Goal: Task Accomplishment & Management: Use online tool/utility

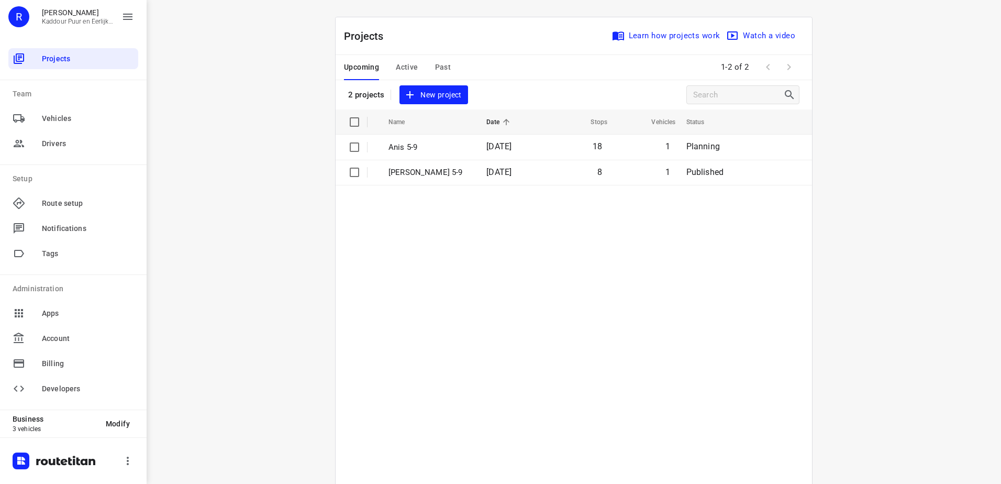
click at [456, 65] on div "Upcoming Active Past" at bounding box center [406, 67] width 124 height 25
click at [435, 73] on span "Past" at bounding box center [443, 67] width 16 height 13
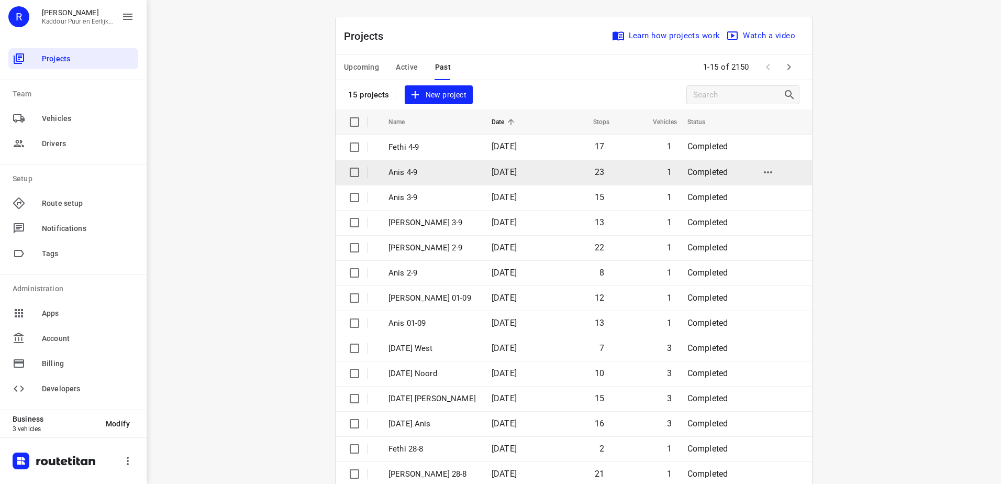
click at [457, 170] on p "Anis 4-9" at bounding box center [432, 173] width 87 height 12
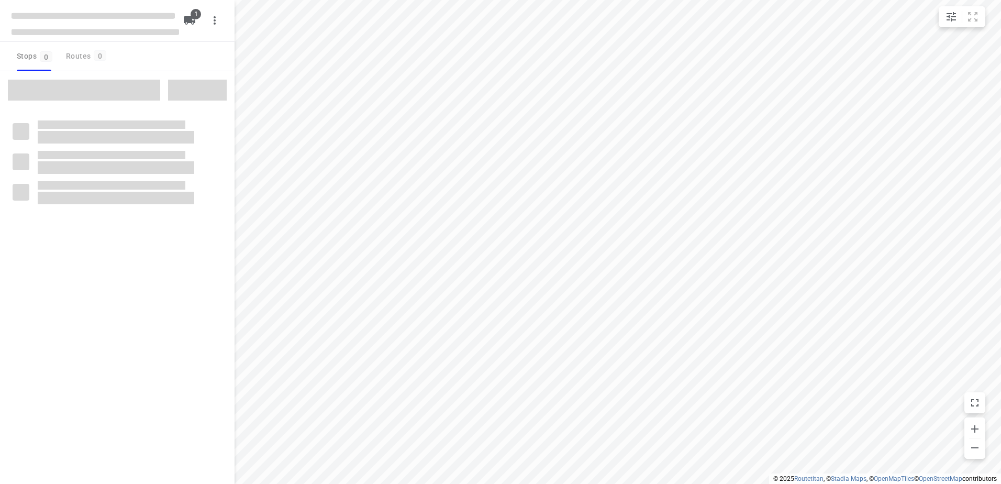
type input "distance"
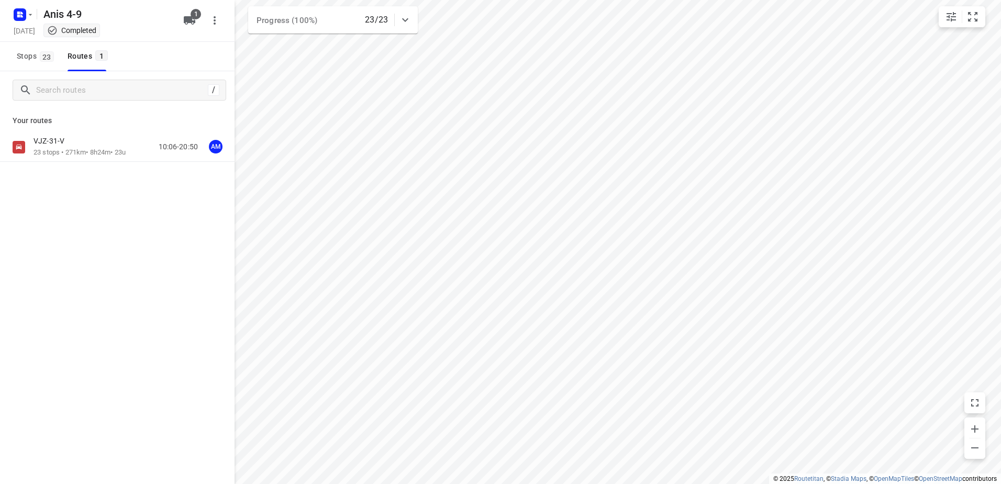
click at [83, 150] on p "23 stops • 271km • 8h24m • 23u" at bounding box center [80, 153] width 92 height 10
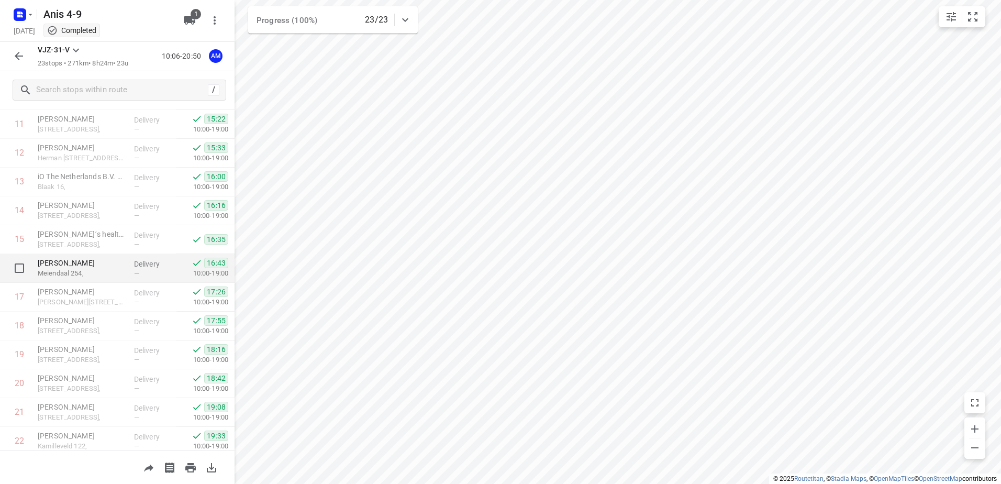
scroll to position [431, 0]
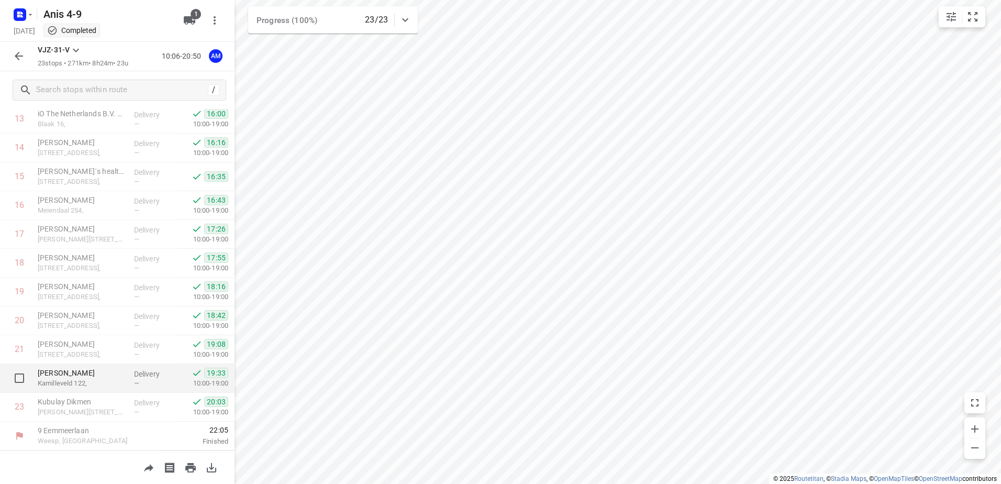
click at [120, 377] on p "[PERSON_NAME]" at bounding box center [82, 373] width 88 height 10
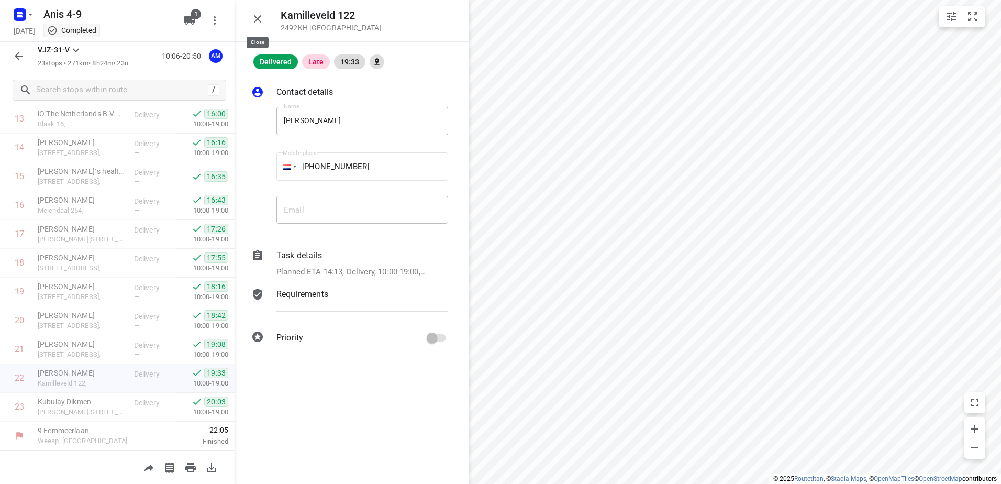
click at [262, 21] on icon "button" at bounding box center [257, 19] width 13 height 13
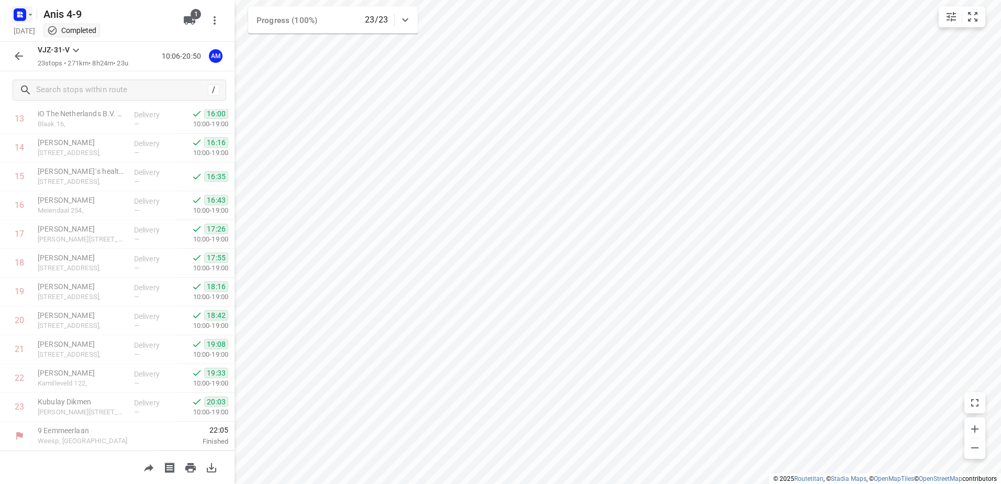
click at [19, 17] on icon "button" at bounding box center [18, 16] width 3 height 3
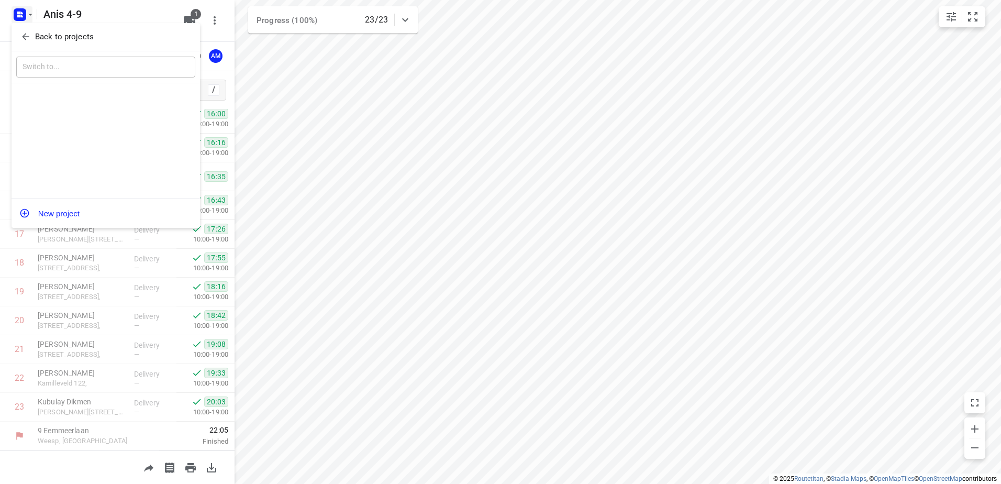
click at [78, 35] on p "Back to projects" at bounding box center [64, 37] width 59 height 12
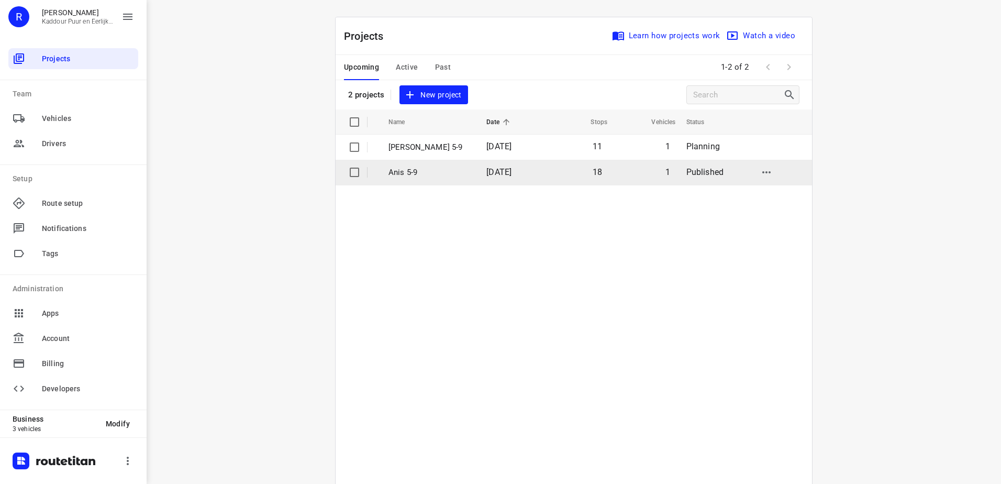
click at [429, 163] on td "Anis 5-9" at bounding box center [428, 172] width 100 height 25
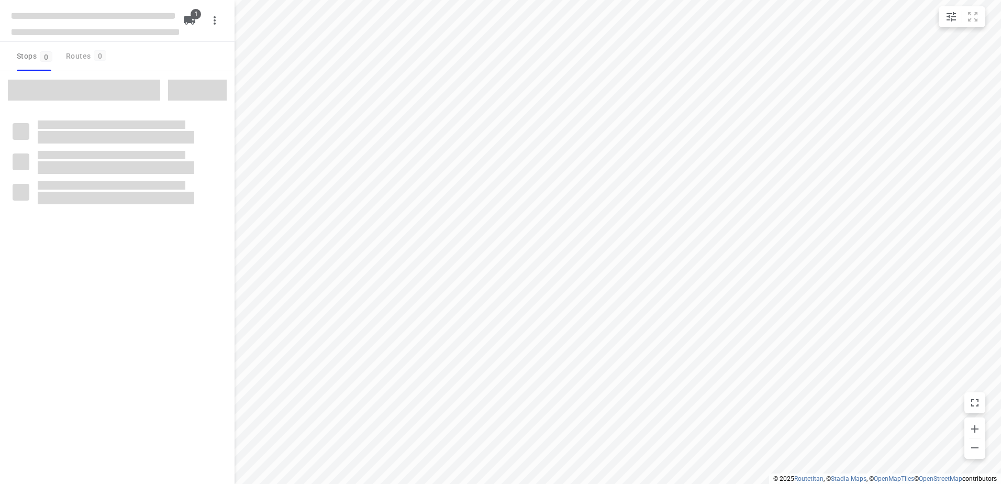
type input "distance"
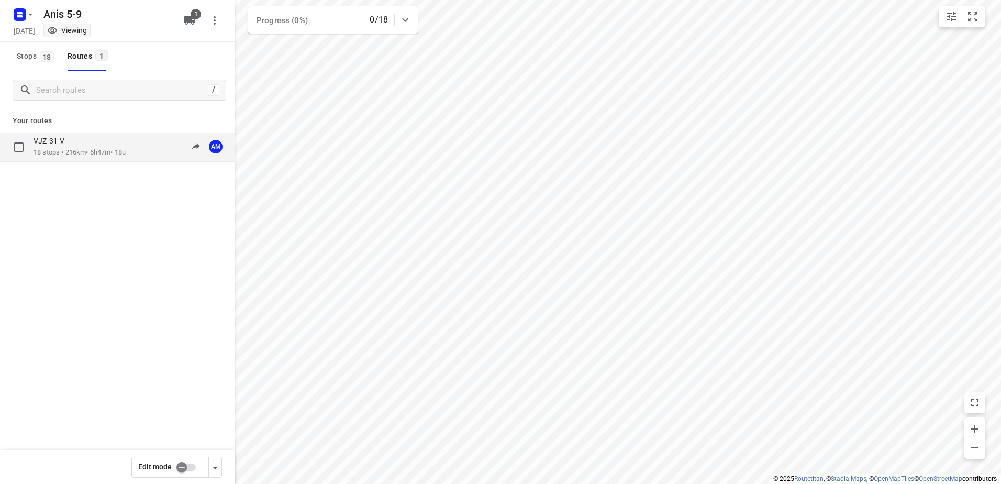
click at [77, 149] on p "18 stops • 216km • 6h47m • 18u" at bounding box center [80, 153] width 92 height 10
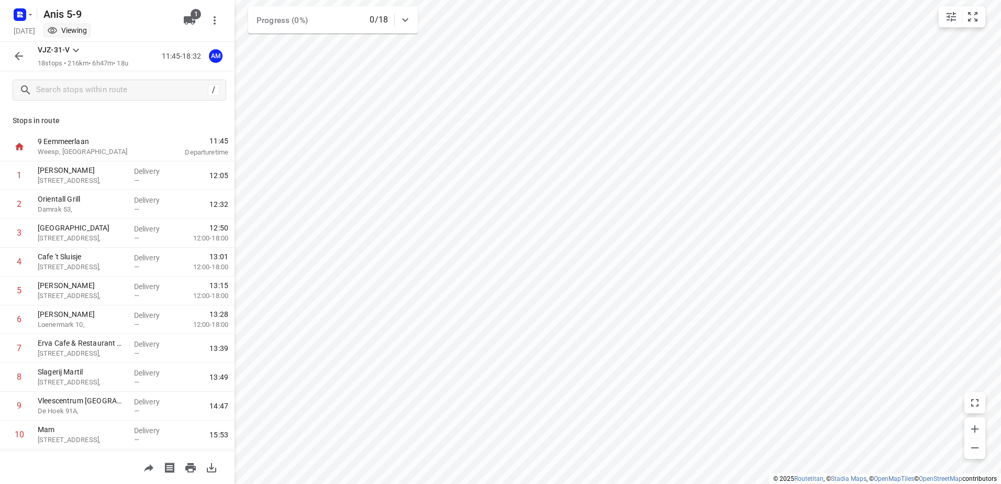
click at [9, 60] on button "button" at bounding box center [18, 56] width 21 height 21
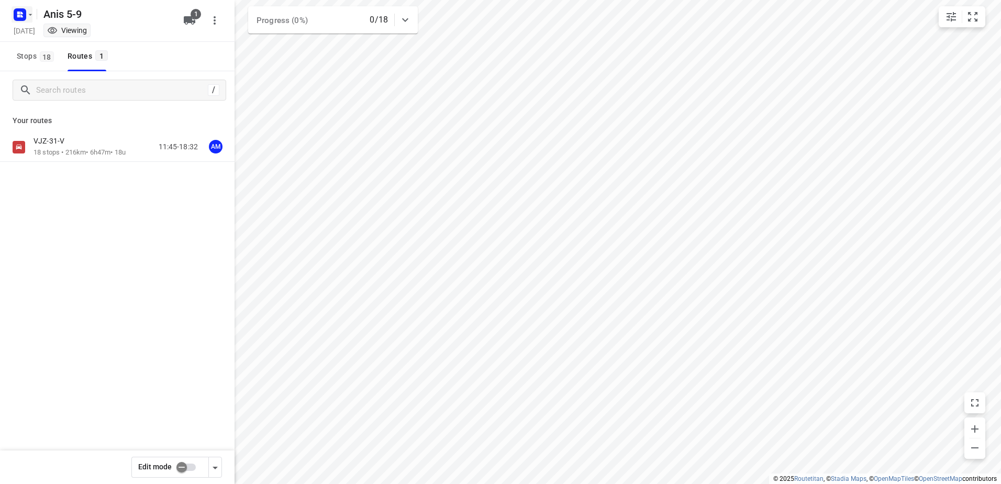
click at [19, 17] on rect "button" at bounding box center [20, 14] width 13 height 13
click at [21, 13] on div at bounding box center [500, 242] width 1001 height 484
click at [185, 460] on input "checkbox" at bounding box center [182, 467] width 60 height 20
checkbox input "true"
click at [73, 149] on p "18 stops • 216km • 6h47m • 18u" at bounding box center [80, 153] width 92 height 10
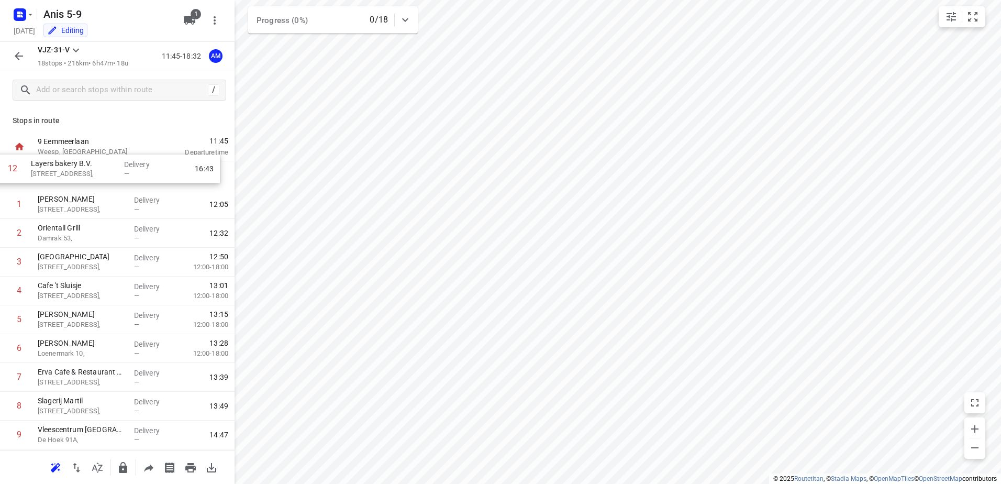
drag, startPoint x: 118, startPoint y: 387, endPoint x: 112, endPoint y: 164, distance: 222.6
click at [112, 164] on div "1 [GEOGRAPHIC_DATA][STREET_ADDRESS], Delivery — 12:05 2 Orientall Grill Damrak …" at bounding box center [117, 420] width 235 height 518
drag, startPoint x: 71, startPoint y: 420, endPoint x: 70, endPoint y: 161, distance: 258.7
click at [70, 161] on div "1 Layers bakery B.V. [STREET_ADDRESS], Delivery — 12:06 2 [GEOGRAPHIC_DATA], De…" at bounding box center [117, 420] width 235 height 518
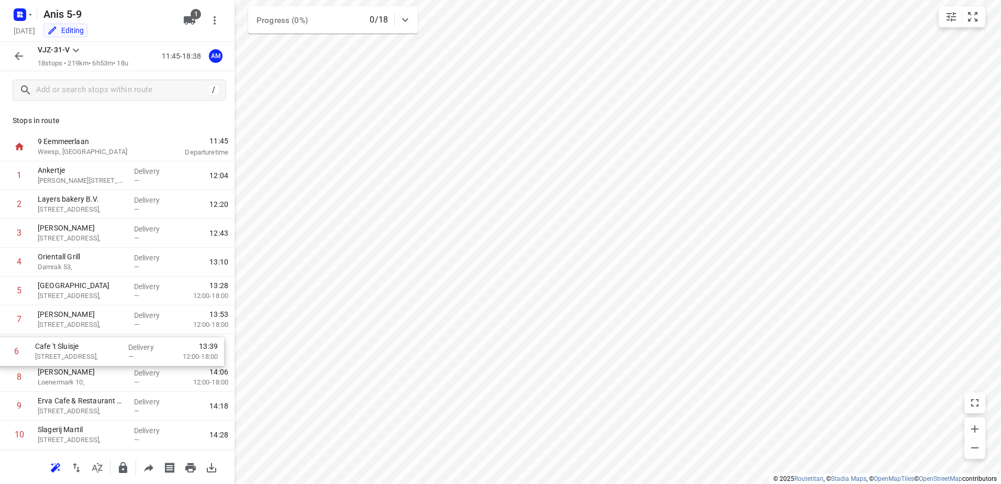
drag, startPoint x: 68, startPoint y: 318, endPoint x: 65, endPoint y: 354, distance: 36.7
click at [65, 354] on div "1 Ankertje [STREET_ADDRESS], Delivery — 12:04 2 Layers bakery B.V. [STREET_ADDR…" at bounding box center [117, 420] width 235 height 518
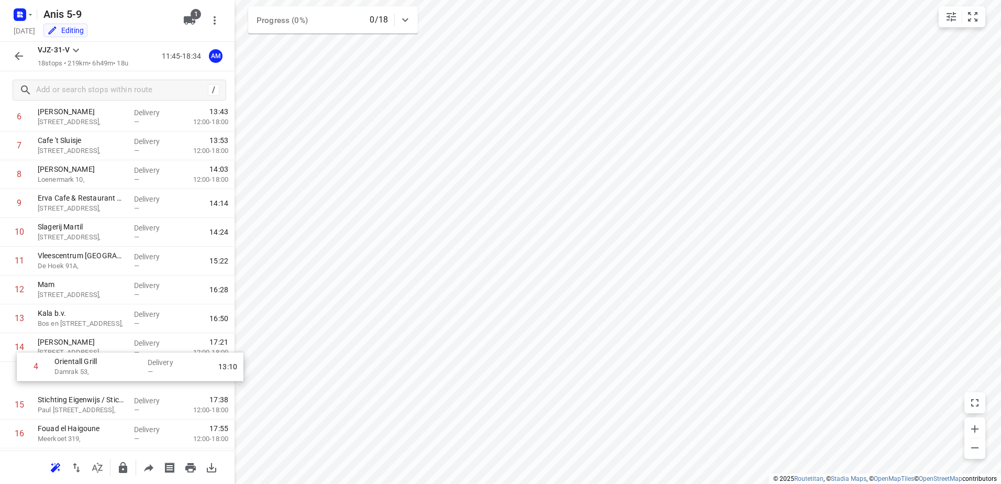
scroll to position [175, 0]
drag, startPoint x: 96, startPoint y: 161, endPoint x: 108, endPoint y: 346, distance: 185.7
click at [108, 346] on div "1 Ankertje [STREET_ADDRESS], Delivery — 12:04 2 Layers bakery B.V. [STREET_ADDR…" at bounding box center [117, 245] width 235 height 518
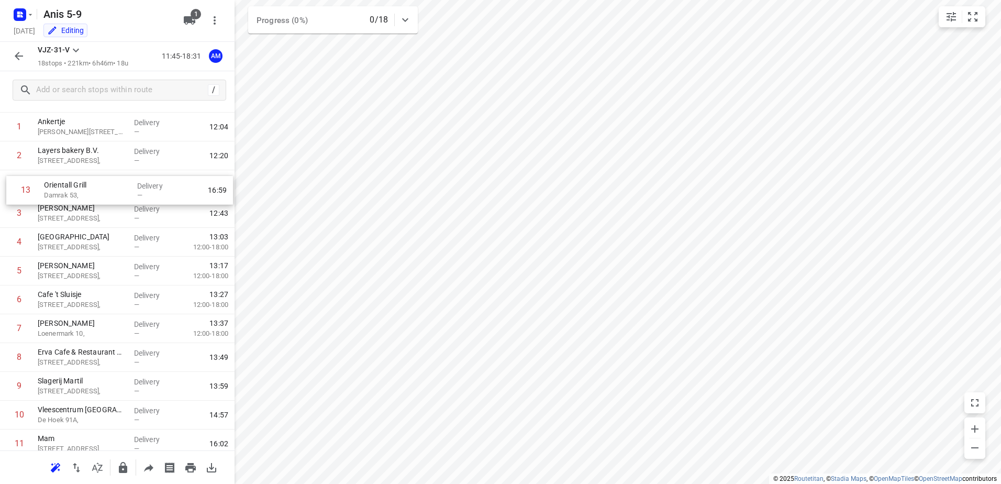
scroll to position [47, 0]
drag, startPoint x: 109, startPoint y: 345, endPoint x: 115, endPoint y: 219, distance: 125.3
click at [115, 219] on div "1 Ankertje [STREET_ADDRESS], Delivery — 12:04 2 Layers bakery B.V. [STREET_ADDR…" at bounding box center [117, 373] width 235 height 518
click at [19, 57] on icon "button" at bounding box center [19, 56] width 8 height 8
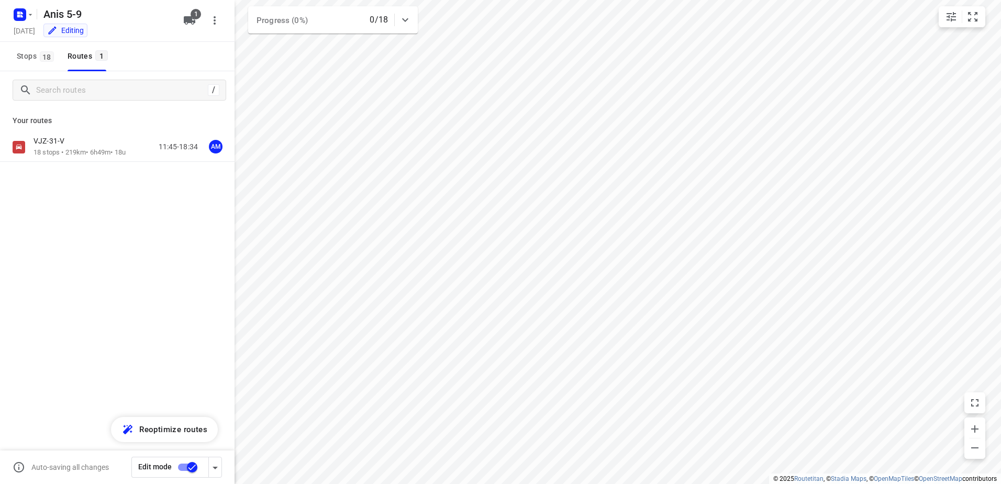
click at [196, 472] on input "checkbox" at bounding box center [192, 467] width 60 height 20
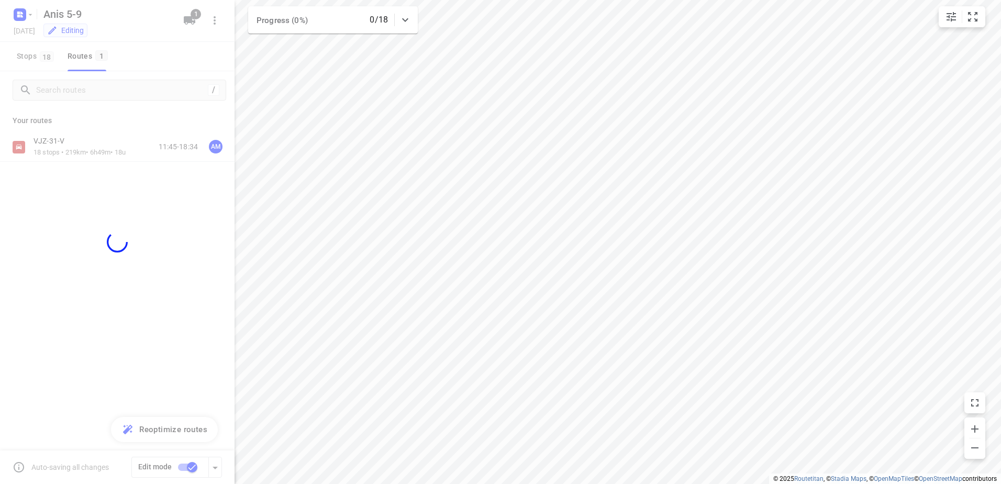
checkbox input "false"
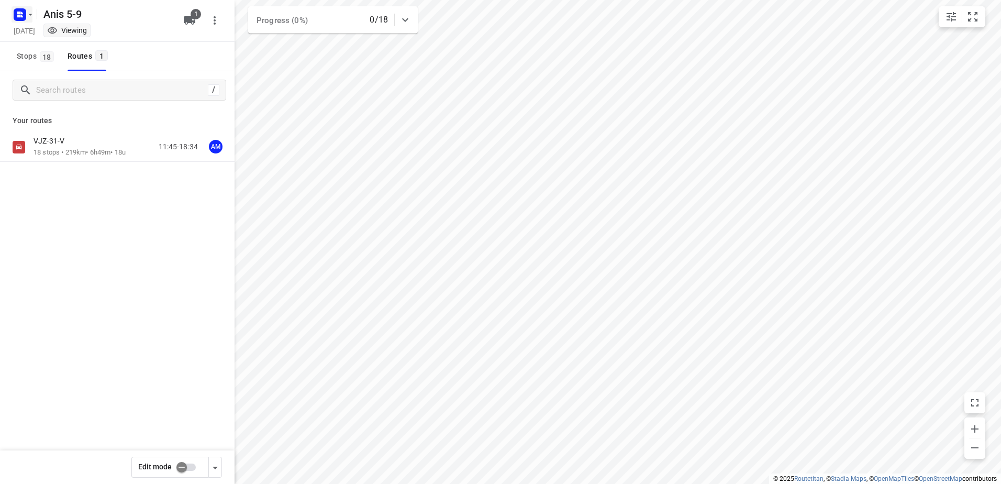
click at [18, 14] on icon "button" at bounding box center [18, 13] width 3 height 3
click at [70, 36] on p "Back to projects" at bounding box center [64, 37] width 59 height 12
